Goal: Information Seeking & Learning: Learn about a topic

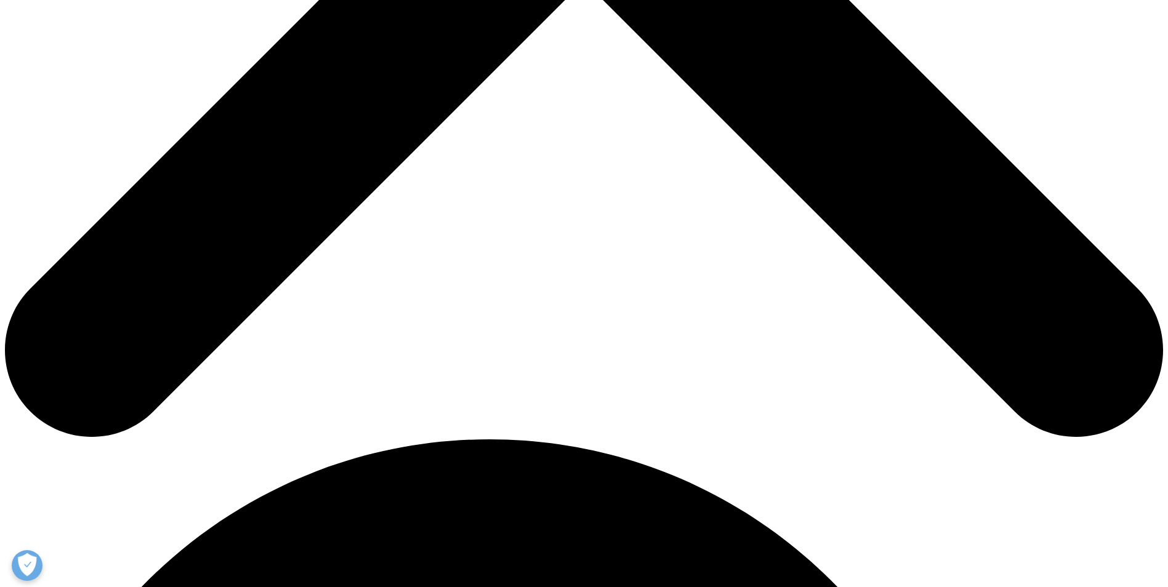
scroll to position [554, 0]
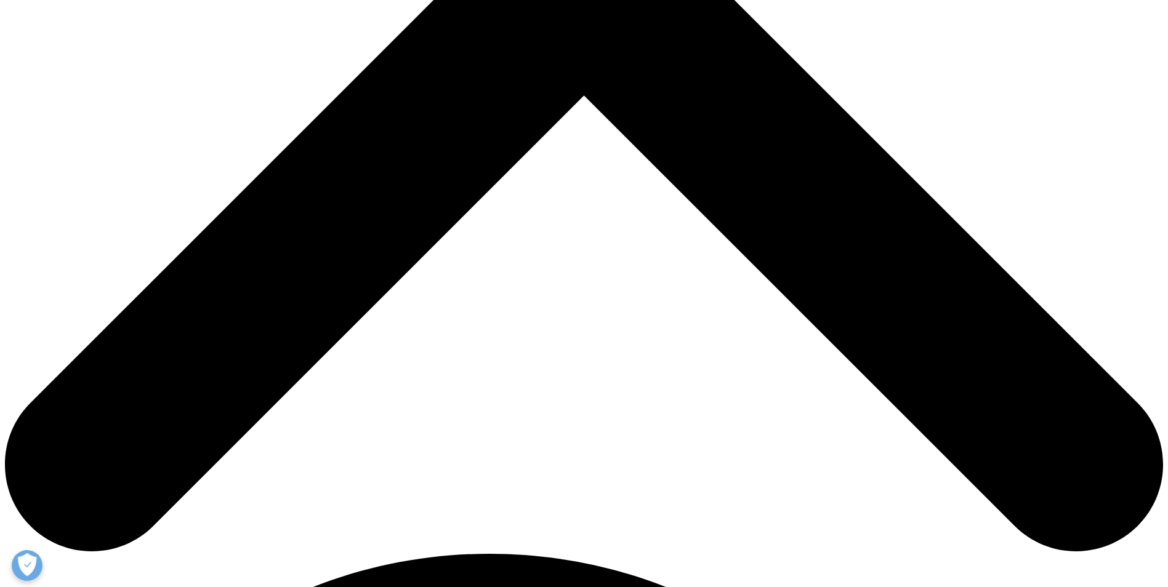
scroll to position [800, 0]
